Goal: Task Accomplishment & Management: Manage account settings

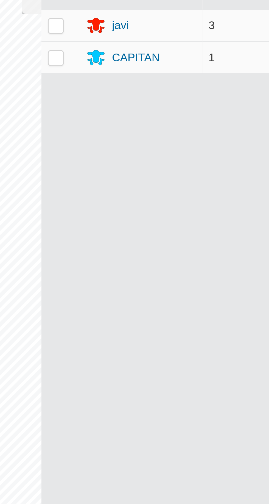
click at [130, 51] on p-checkbox at bounding box center [130, 50] width 5 height 4
checkbox input "true"
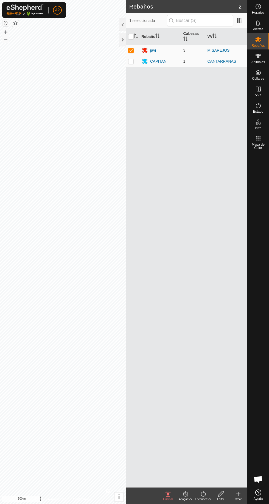
click at [166, 48] on div "javi" at bounding box center [161, 50] width 38 height 7
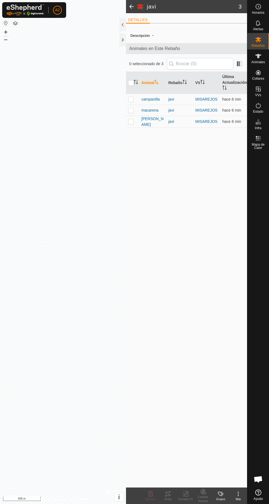
click at [159, 101] on span "campanilla" at bounding box center [151, 99] width 18 height 6
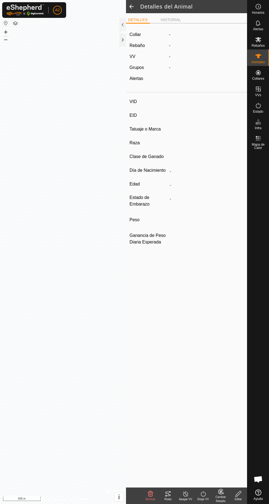
type input "campanilla"
type input "-"
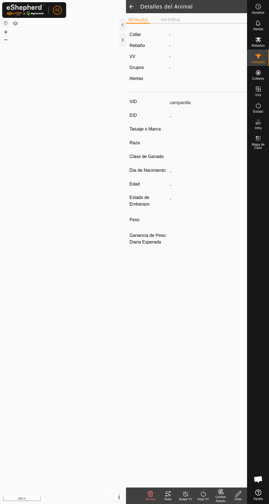
type input "0 kg"
type input "-"
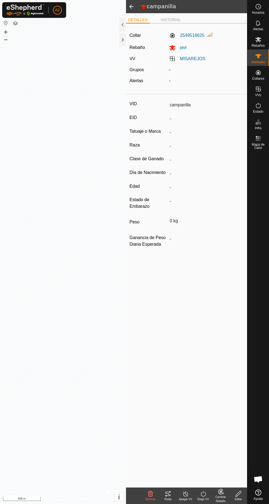
click at [171, 496] on icon at bounding box center [168, 494] width 7 height 7
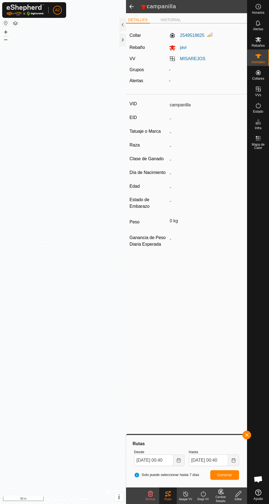
click at [123, 44] on div at bounding box center [123, 39] width 7 height 13
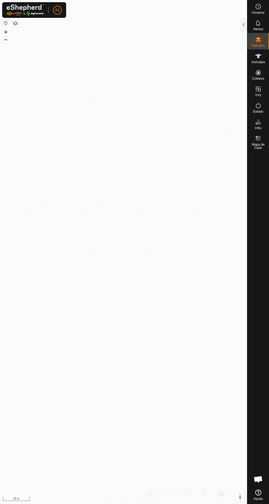
click at [258, 45] on span "Rebaños" at bounding box center [258, 45] width 13 height 3
click at [242, 27] on div at bounding box center [244, 24] width 7 height 13
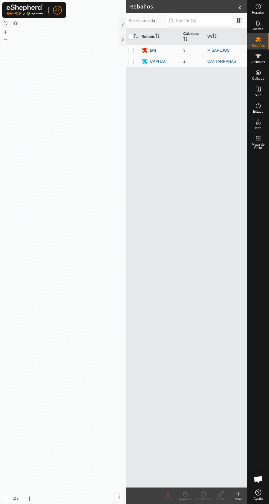
click at [184, 50] on span "3" at bounding box center [185, 50] width 2 height 4
click at [152, 51] on div "javi" at bounding box center [153, 51] width 6 height 6
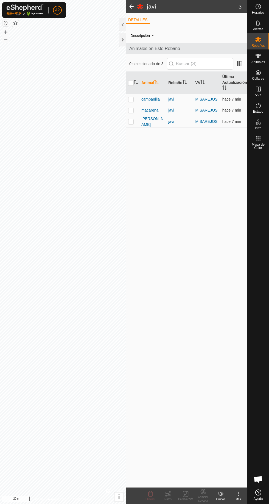
click at [180, 110] on div "javi" at bounding box center [179, 110] width 23 height 6
click at [139, 110] on td at bounding box center [132, 110] width 13 height 11
checkbox input "true"
click at [168, 499] on div "Rutas" at bounding box center [168, 499] width 18 height 4
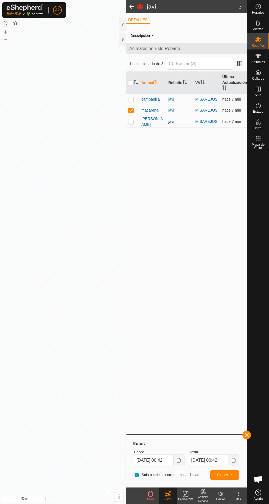
click at [121, 43] on div at bounding box center [123, 39] width 7 height 13
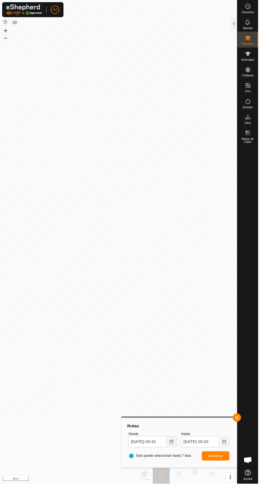
click at [244, 28] on div at bounding box center [244, 24] width 7 height 13
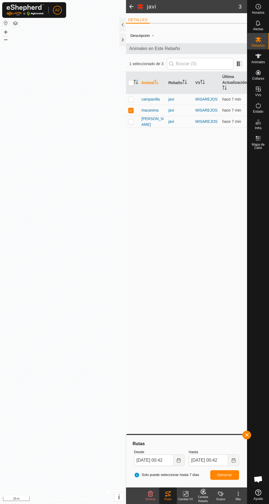
click at [147, 123] on span "[PERSON_NAME]" at bounding box center [153, 122] width 23 height 12
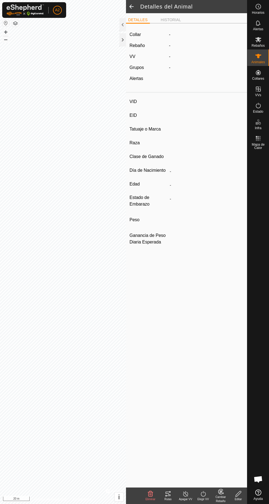
type input "[PERSON_NAME]"
type input "-"
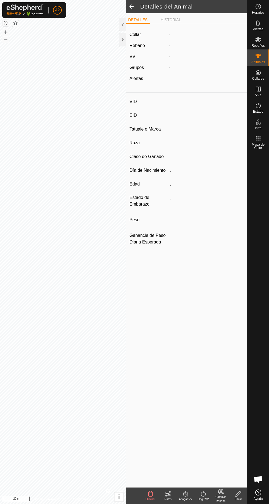
type input "0 kg"
type input "-"
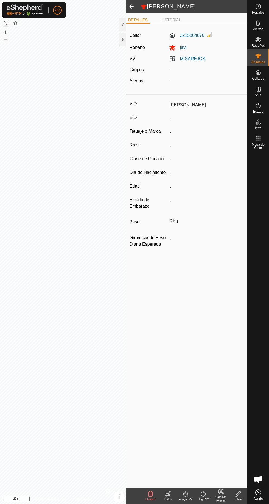
click at [167, 499] on div "Rutas" at bounding box center [168, 499] width 18 height 4
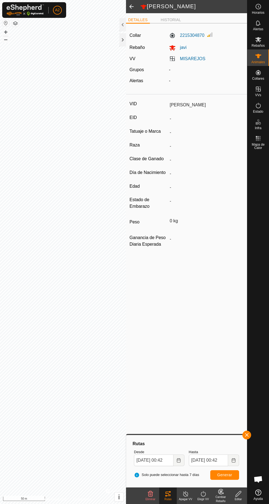
click at [123, 43] on div at bounding box center [123, 39] width 7 height 13
